Goal: Task Accomplishment & Management: Manage account settings

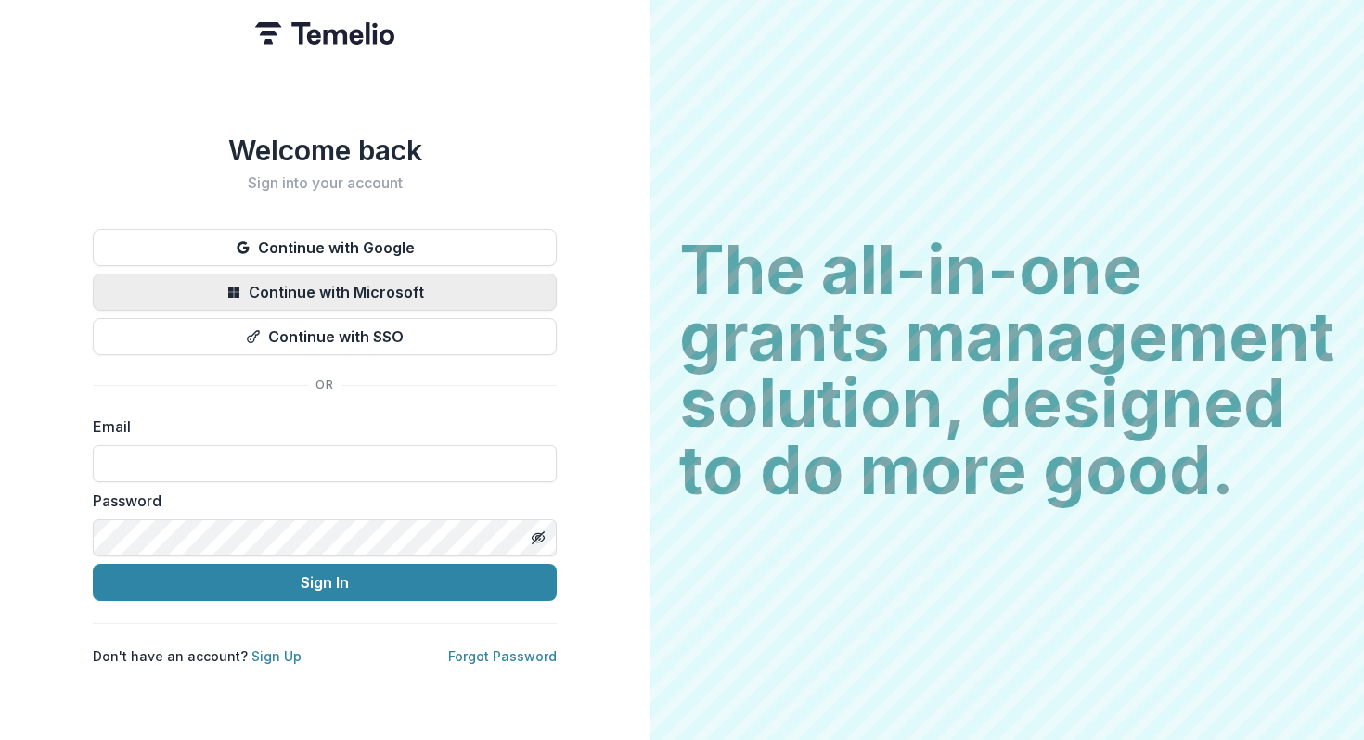
click at [322, 289] on button "Continue with Microsoft" at bounding box center [325, 292] width 464 height 37
click at [320, 285] on button "Continue with Microsoft" at bounding box center [325, 292] width 464 height 37
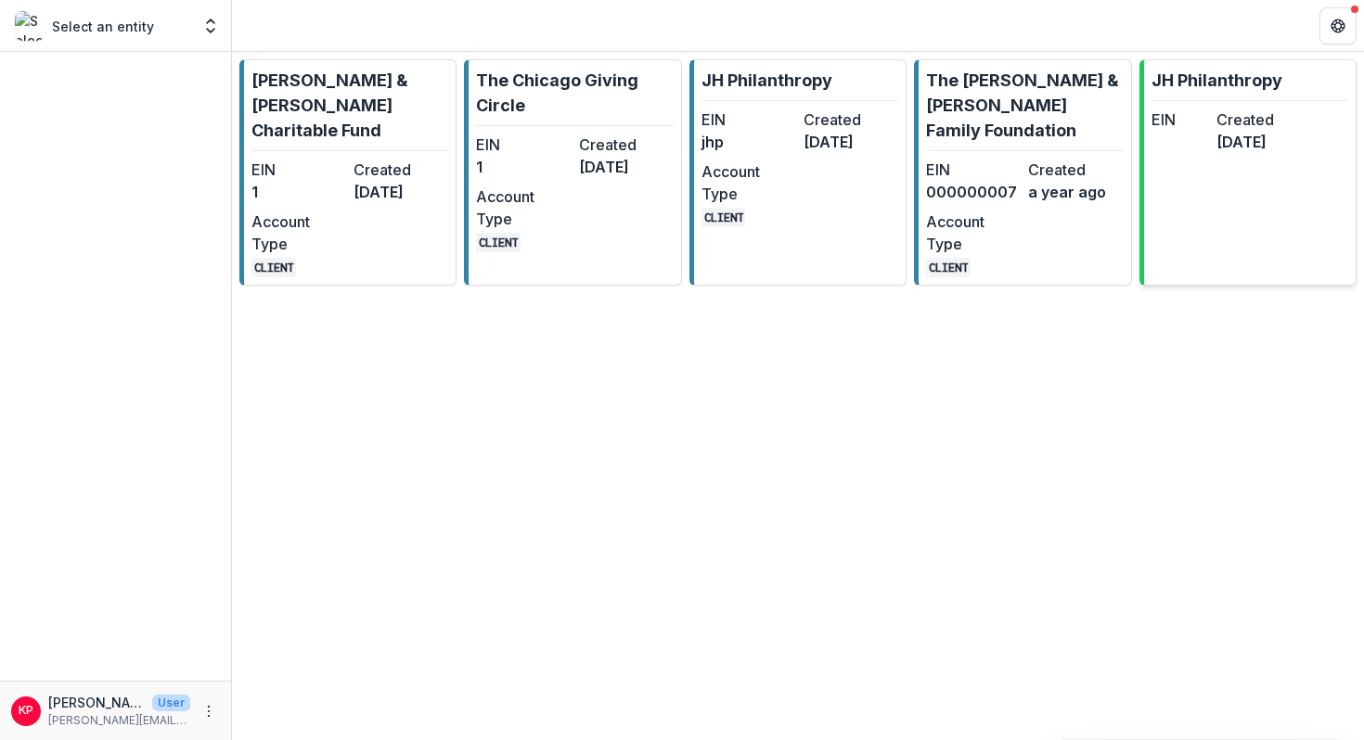
click at [1268, 131] on dd "[DATE]" at bounding box center [1245, 142] width 58 height 22
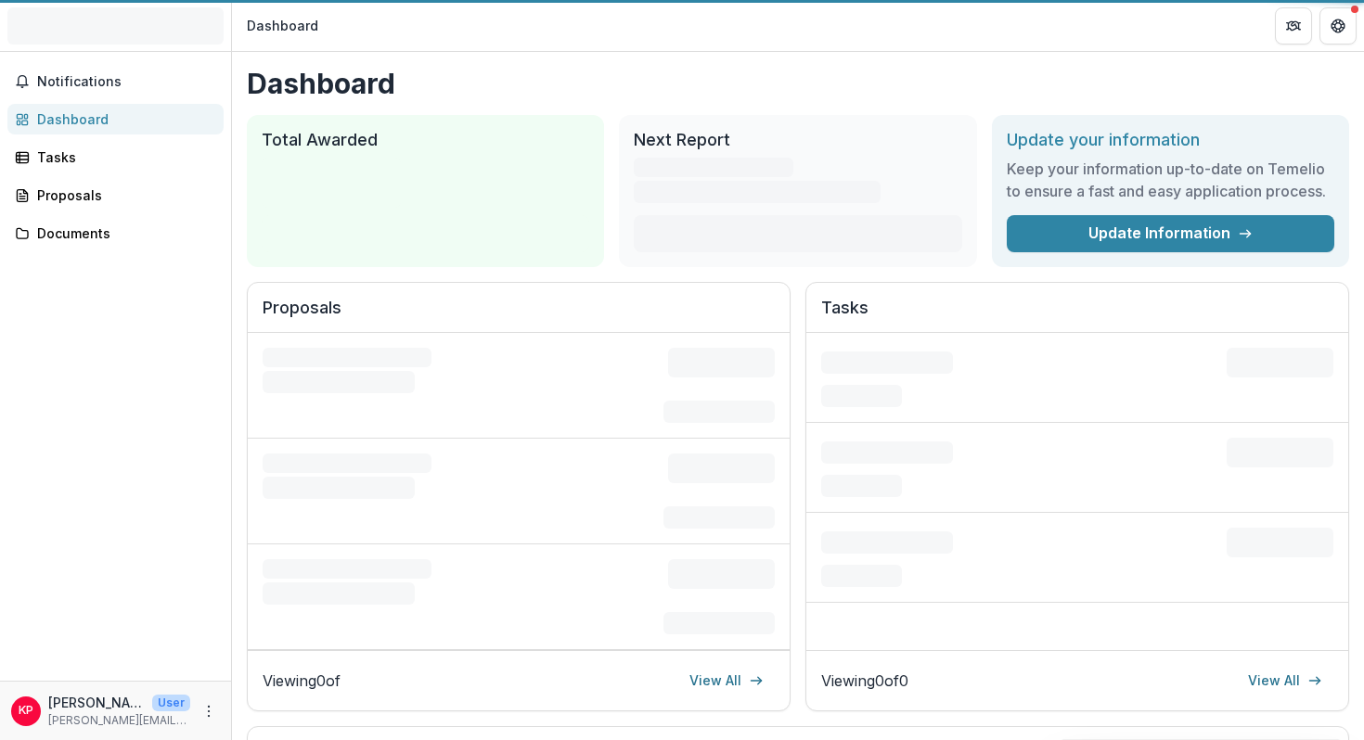
click at [1239, 83] on h1 "Dashboard" at bounding box center [798, 83] width 1102 height 33
